Goal: Task Accomplishment & Management: Use online tool/utility

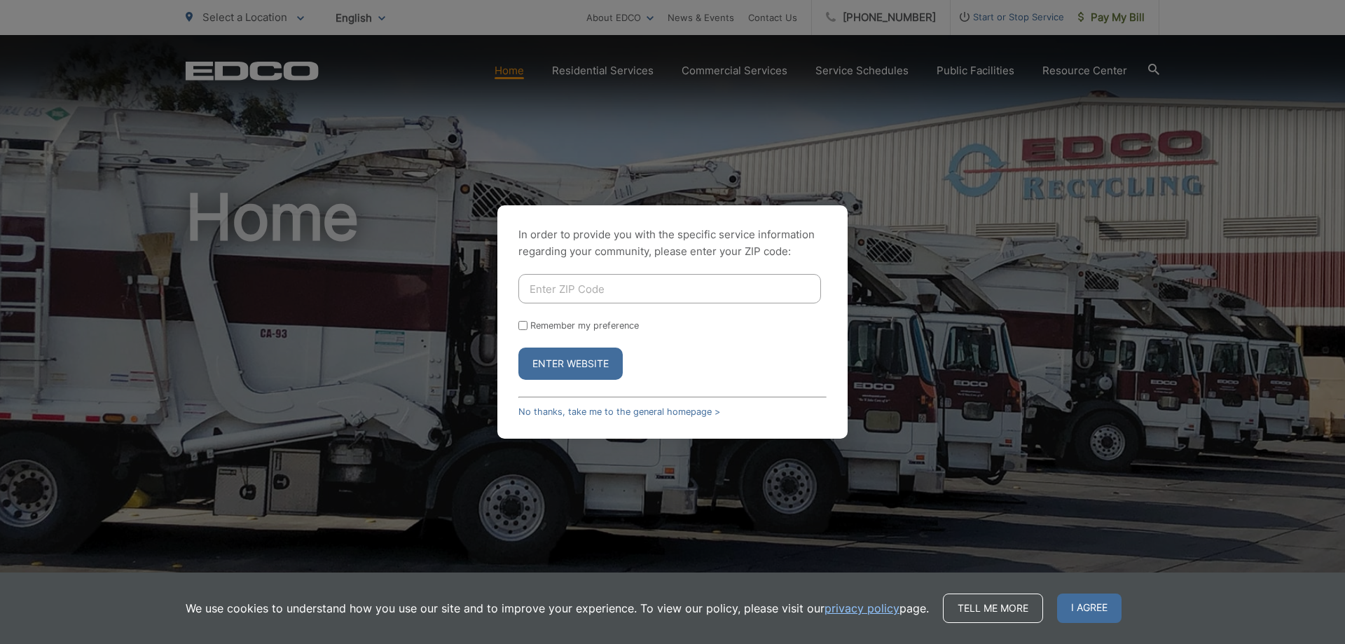
click at [536, 283] on input "Enter ZIP Code" at bounding box center [669, 288] width 303 height 29
type input "91978"
click at [581, 355] on button "Enter Website" at bounding box center [570, 363] width 104 height 32
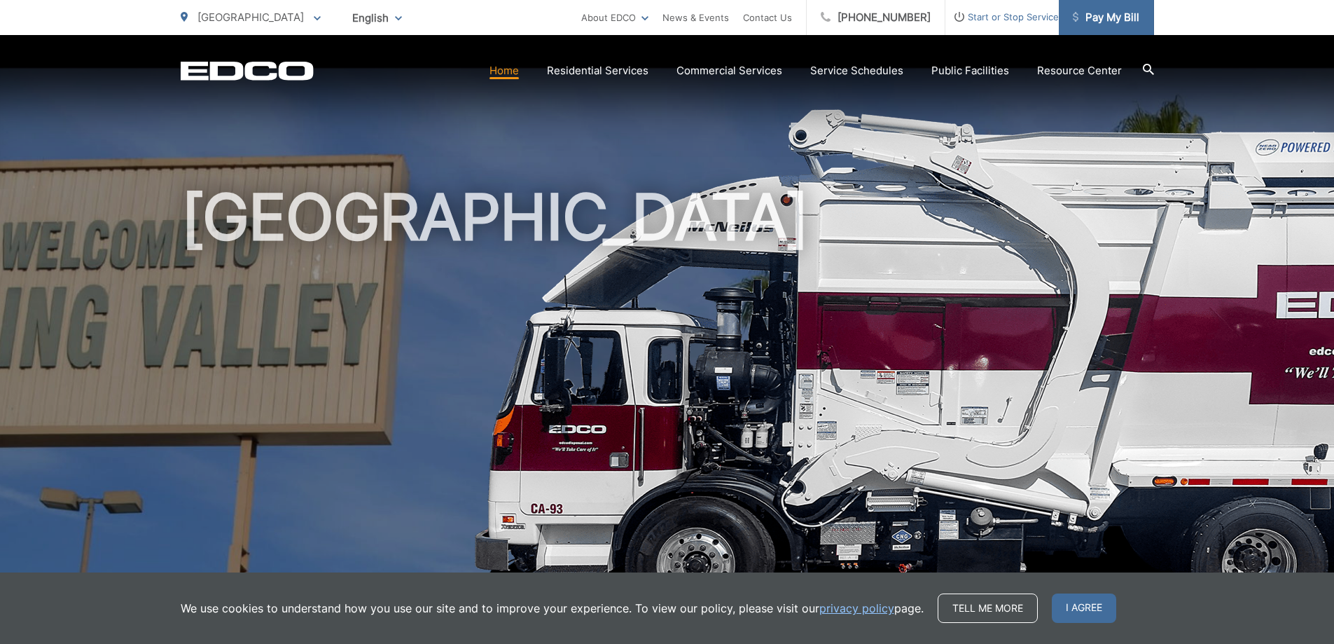
click at [1094, 23] on span "Pay My Bill" at bounding box center [1106, 17] width 67 height 17
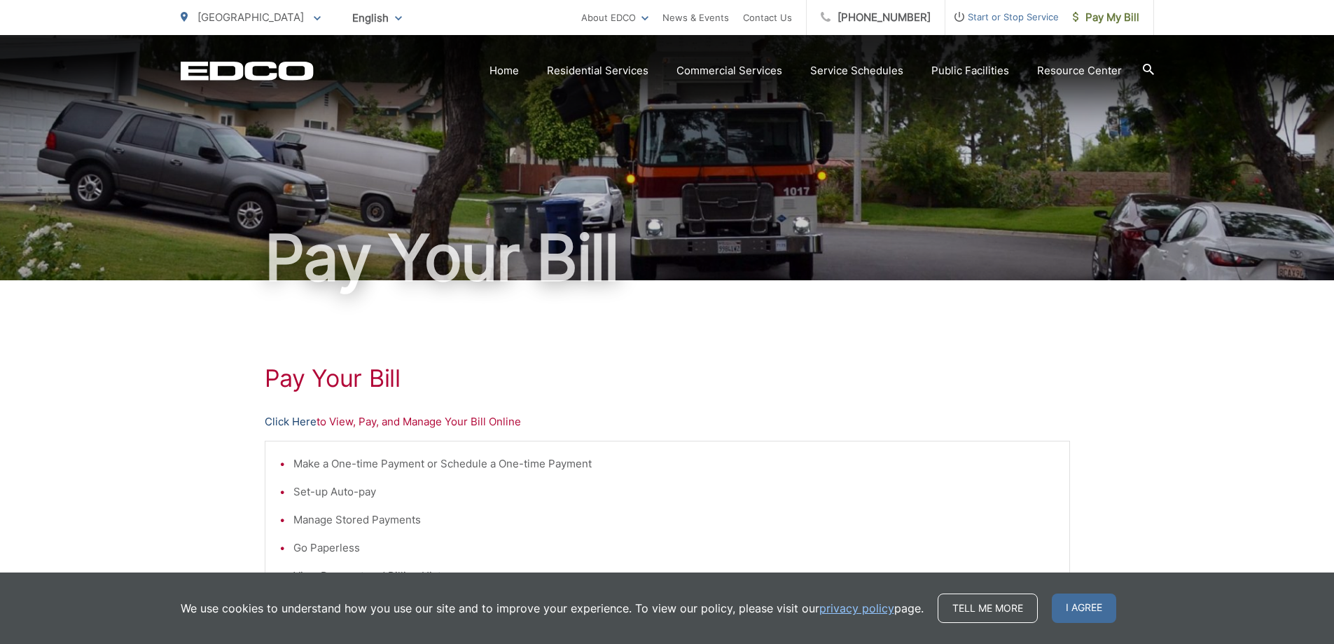
click at [292, 420] on link "Click Here" at bounding box center [291, 421] width 52 height 17
